Goal: Task Accomplishment & Management: Use online tool/utility

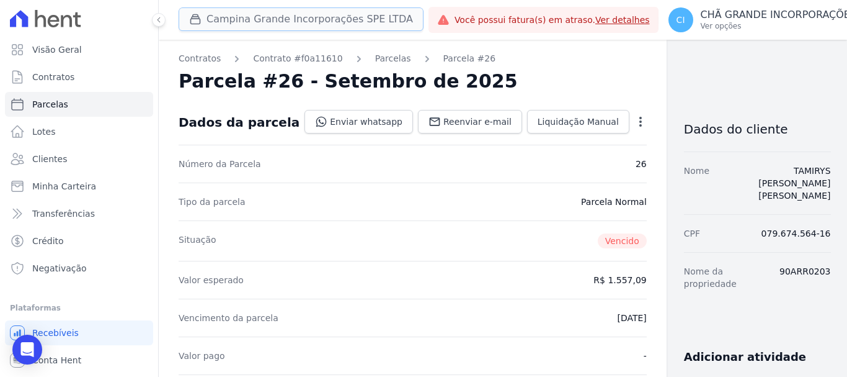
click at [237, 22] on button "Campina Grande Incorporações SPE LTDA" at bounding box center [301, 19] width 245 height 24
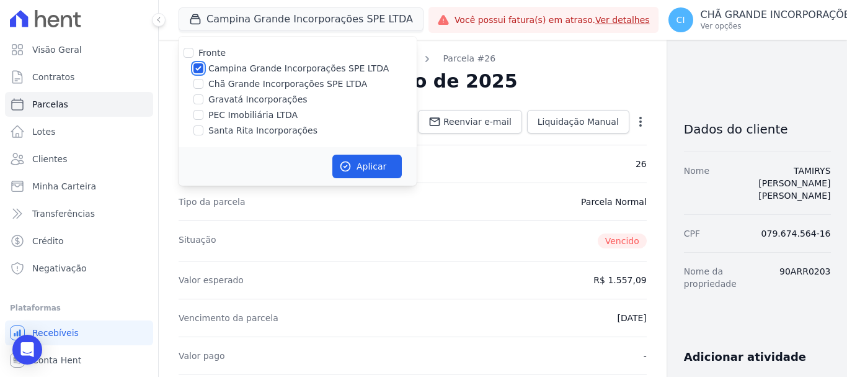
click at [195, 66] on input "Campina Grande Incorporações SPE LTDA" at bounding box center [199, 68] width 10 height 10
checkbox input "false"
click at [200, 99] on input "Gravatá Incorporações" at bounding box center [199, 99] width 10 height 10
click at [199, 96] on input "Gravatá Incorporações" at bounding box center [199, 99] width 10 height 10
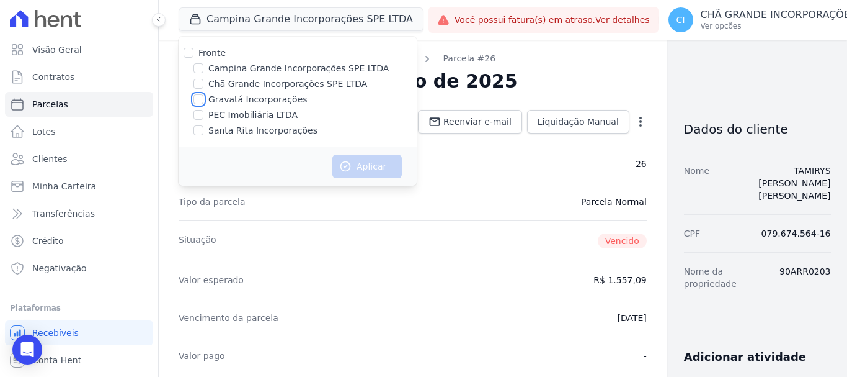
checkbox input "true"
click at [369, 168] on button "Aplicar" at bounding box center [367, 166] width 69 height 24
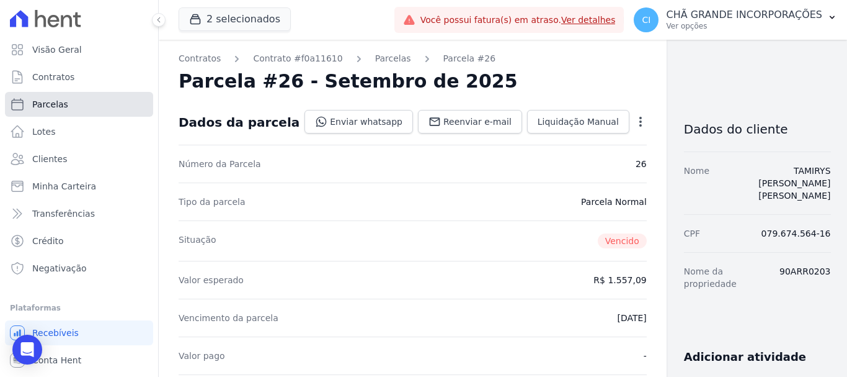
click at [44, 102] on span "Parcelas" at bounding box center [50, 104] width 36 height 12
click at [46, 102] on span "Parcelas" at bounding box center [50, 104] width 36 height 12
click at [47, 102] on span "Parcelas" at bounding box center [50, 104] width 36 height 12
click at [99, 110] on link "Parcelas" at bounding box center [79, 104] width 148 height 25
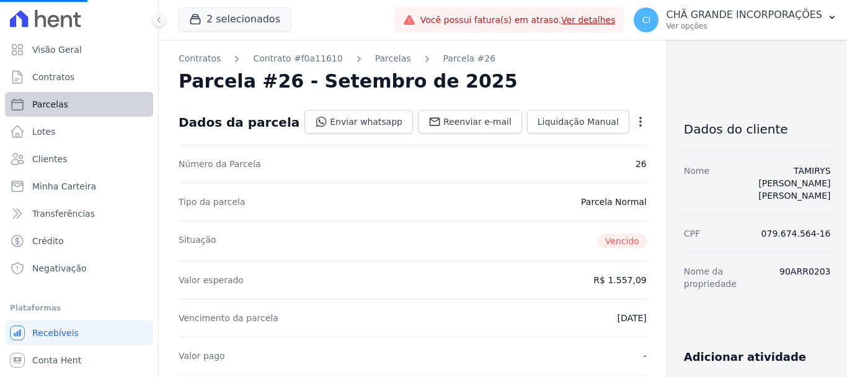
select select
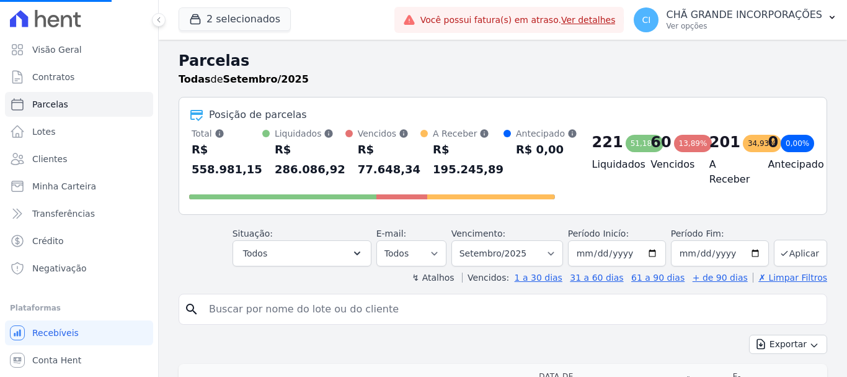
click at [210, 306] on input "search" at bounding box center [512, 309] width 620 height 25
select select
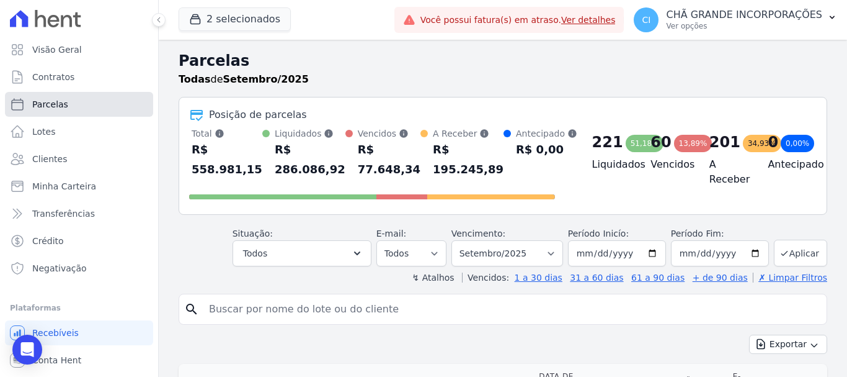
click at [86, 104] on link "Parcelas" at bounding box center [79, 104] width 148 height 25
select select
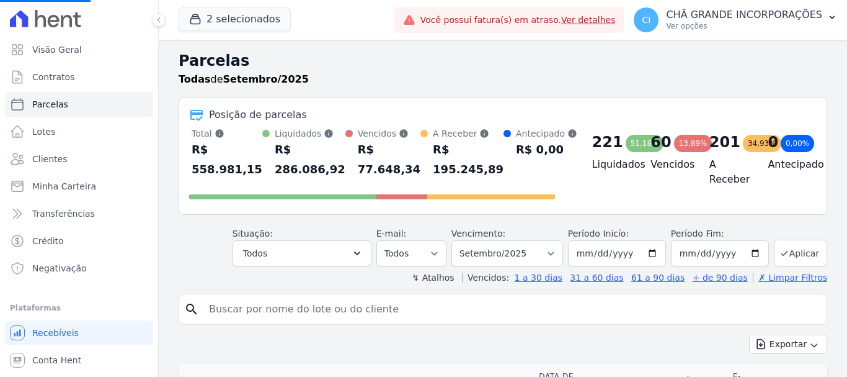
click at [220, 313] on input "search" at bounding box center [512, 309] width 620 height 25
select select
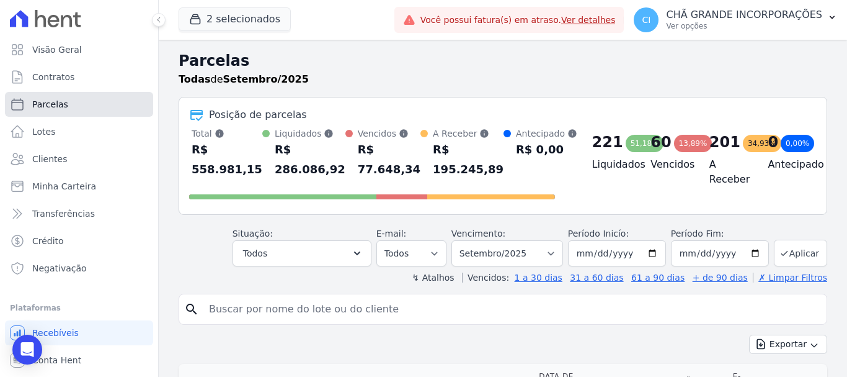
click at [47, 109] on span "Parcelas" at bounding box center [50, 104] width 36 height 12
select select
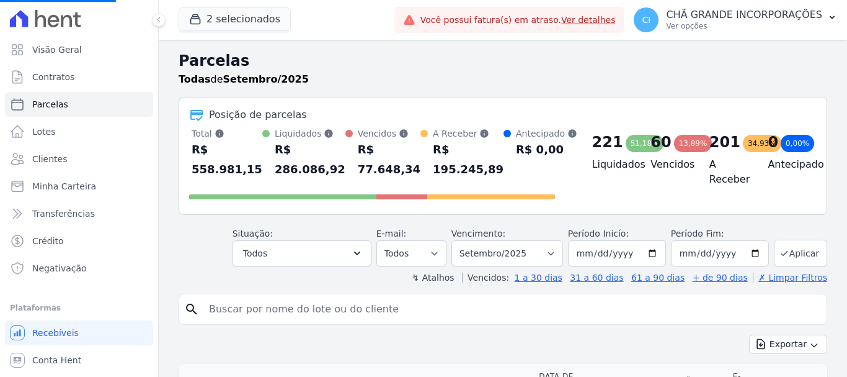
click at [224, 313] on input "search" at bounding box center [512, 309] width 620 height 25
select select
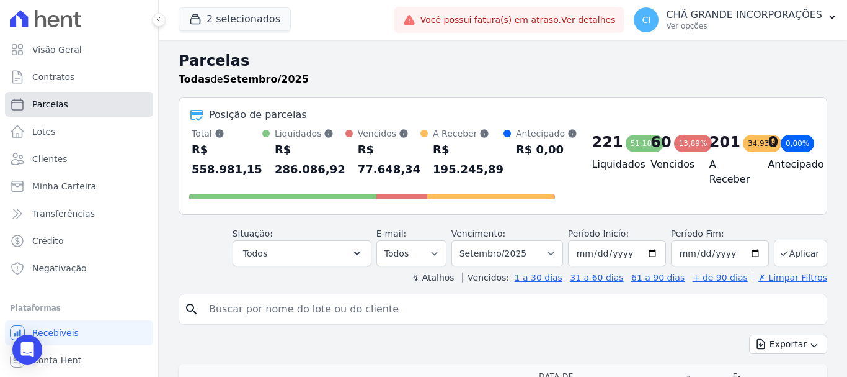
click at [46, 109] on span "Parcelas" at bounding box center [50, 104] width 36 height 12
select select
click at [248, 308] on input "search" at bounding box center [512, 309] width 620 height 25
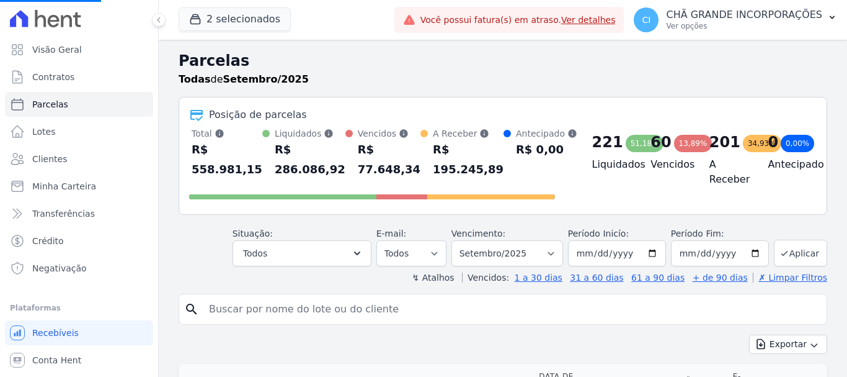
select select
click at [235, 308] on input "search" at bounding box center [512, 309] width 620 height 25
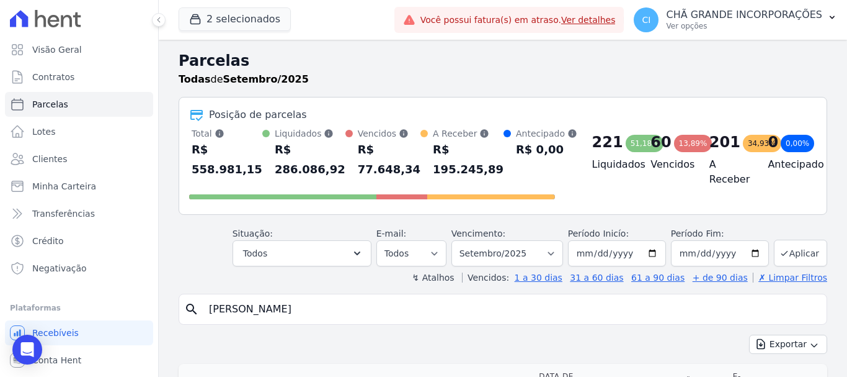
type input "[PERSON_NAME]"
select select
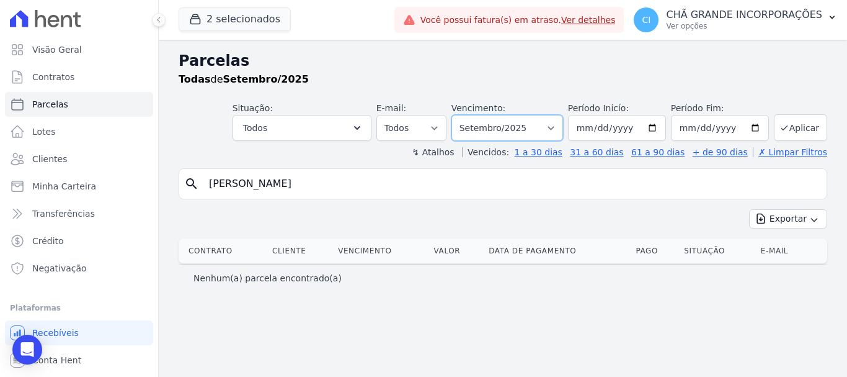
click at [563, 130] on select "Filtrar por período ──────── Todos os meses Julho/2021 Agosto/2021 Setembro/202…" at bounding box center [508, 128] width 112 height 26
select select "06/2025"
click at [469, 115] on select "Filtrar por período ──────── Todos os meses Julho/2021 Agosto/2021 Setembro/202…" at bounding box center [508, 128] width 112 height 26
select select
